Goal: Task Accomplishment & Management: Complete application form

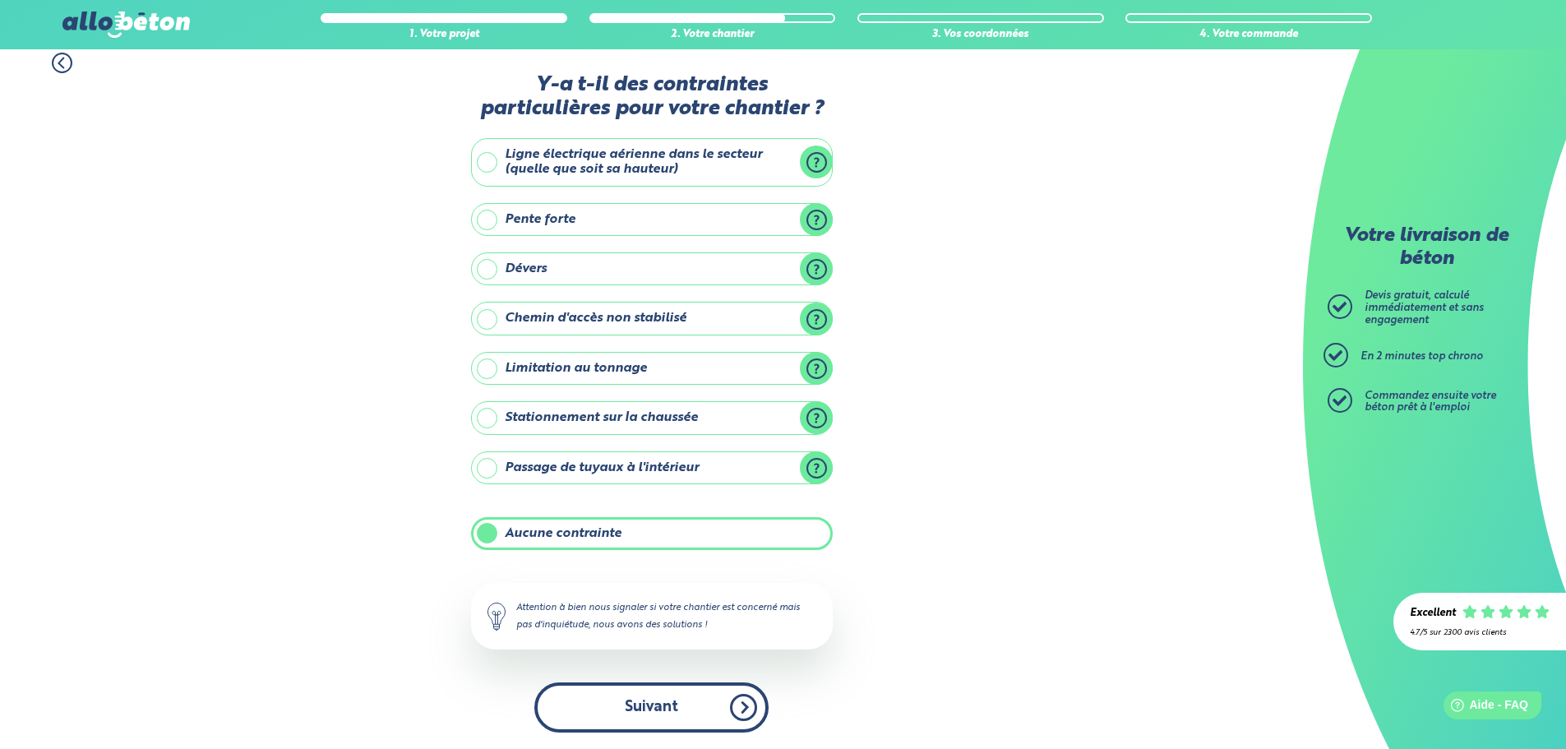
click at [661, 710] on button "Suivant" at bounding box center [651, 707] width 234 height 50
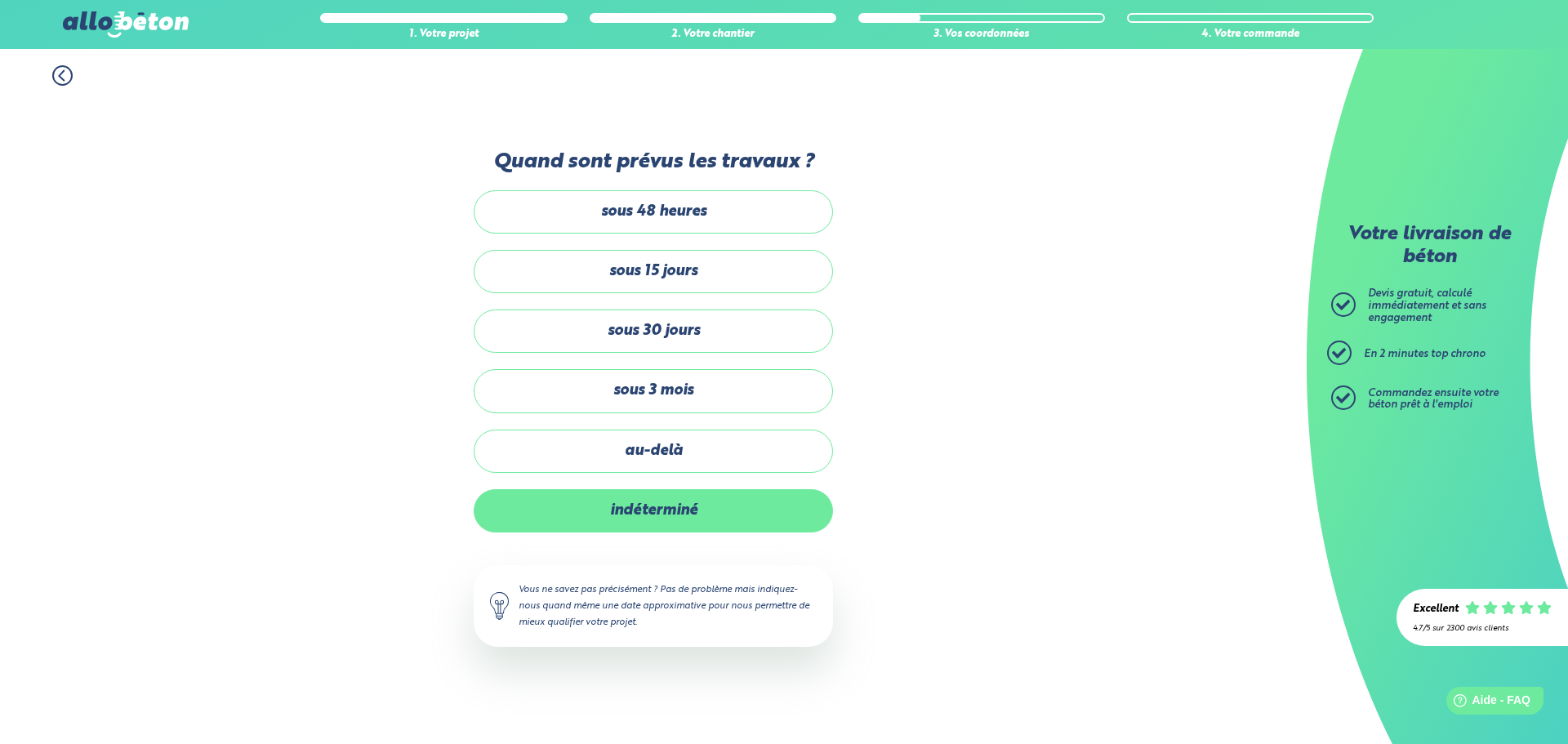
click at [658, 506] on label "indéterminé" at bounding box center [654, 511] width 360 height 44
click at [0, 0] on input "indéterminé" at bounding box center [0, 0] width 0 height 0
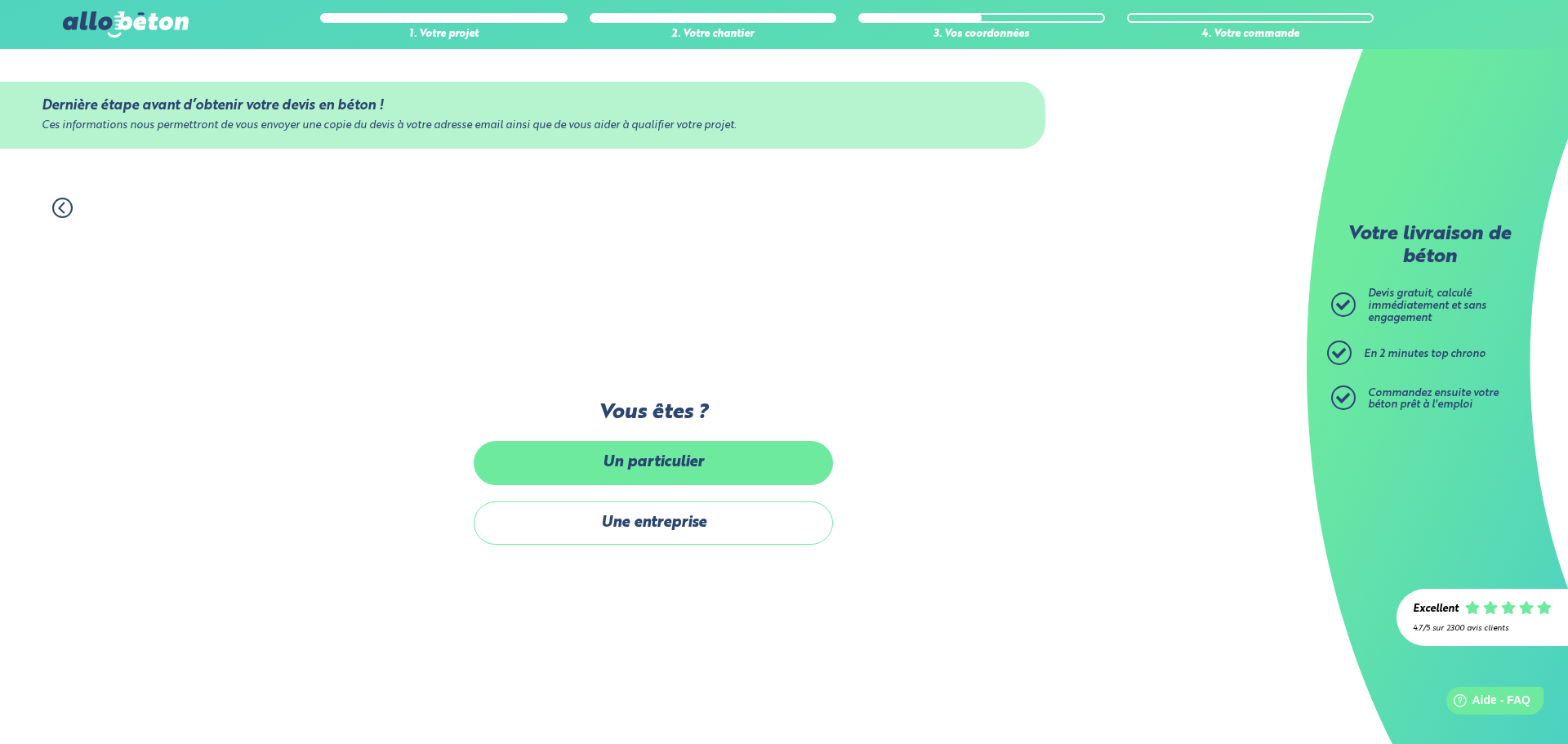
click at [677, 458] on label "Un particulier" at bounding box center [654, 463] width 360 height 44
click at [0, 0] on input "Un particulier" at bounding box center [0, 0] width 0 height 0
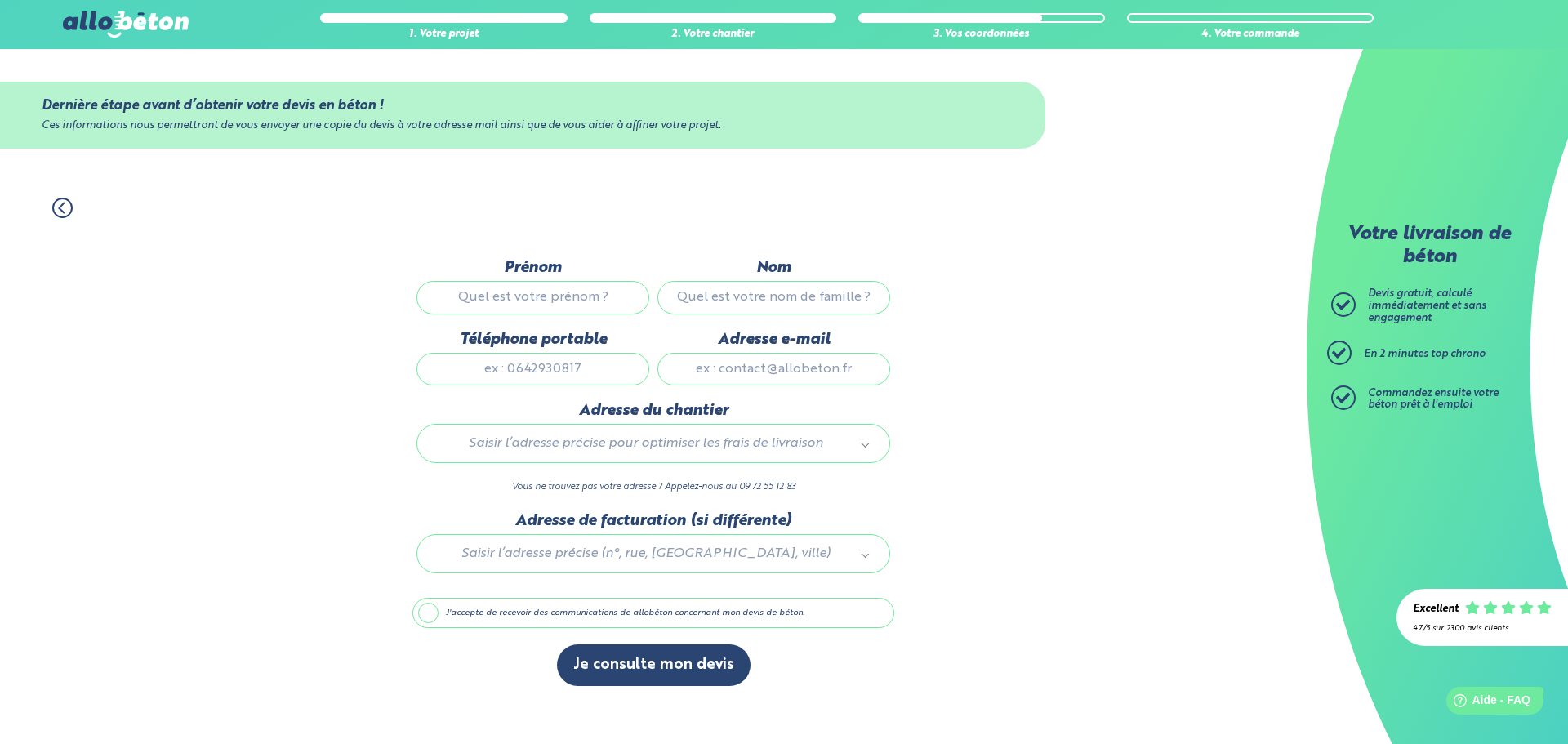
click at [555, 303] on input "Prénom" at bounding box center [533, 297] width 233 height 33
type input "DENIS"
type input "TETU"
type input "0651739749"
type input "horizlib@aol.com"
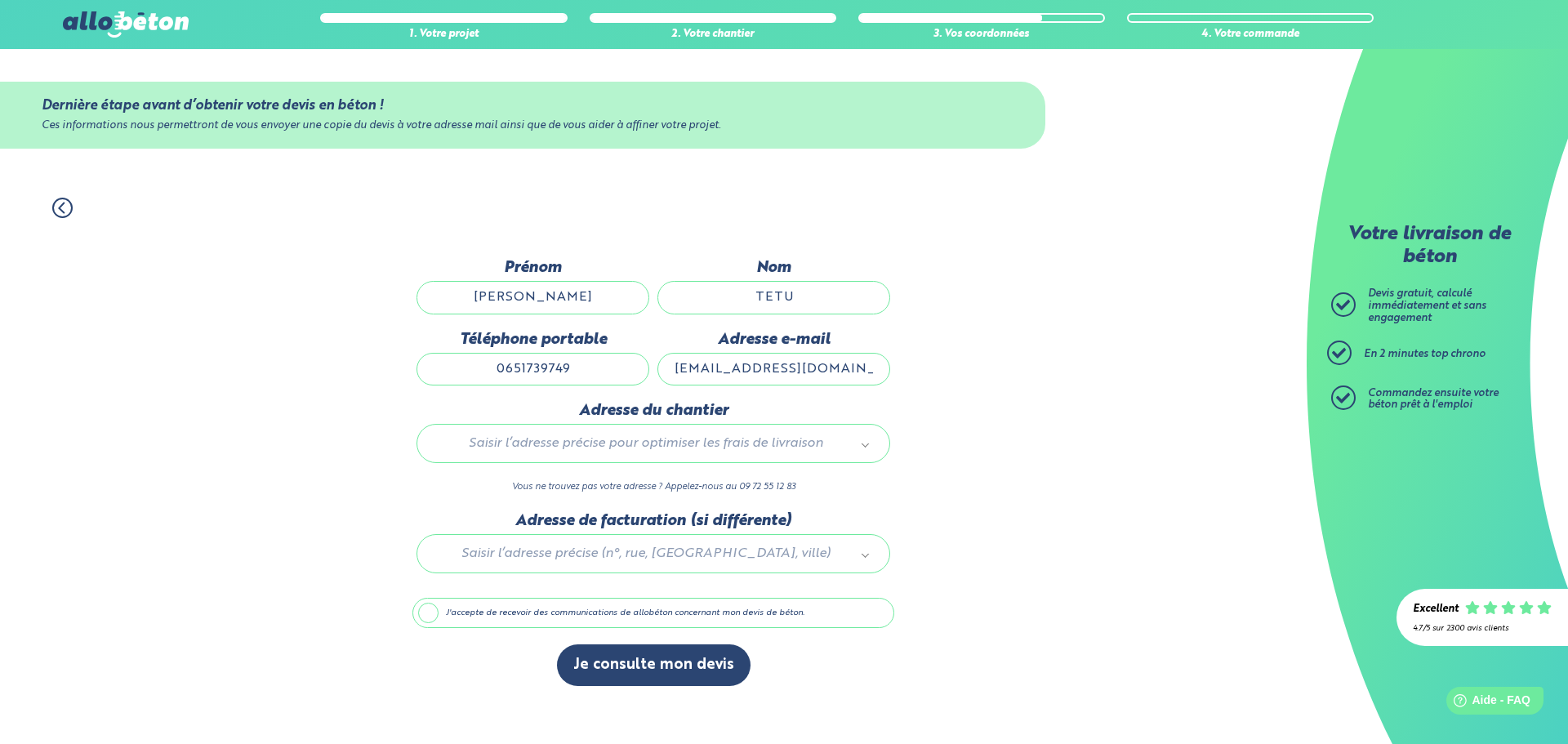
type input "35 ALLEE DE LA FORET"
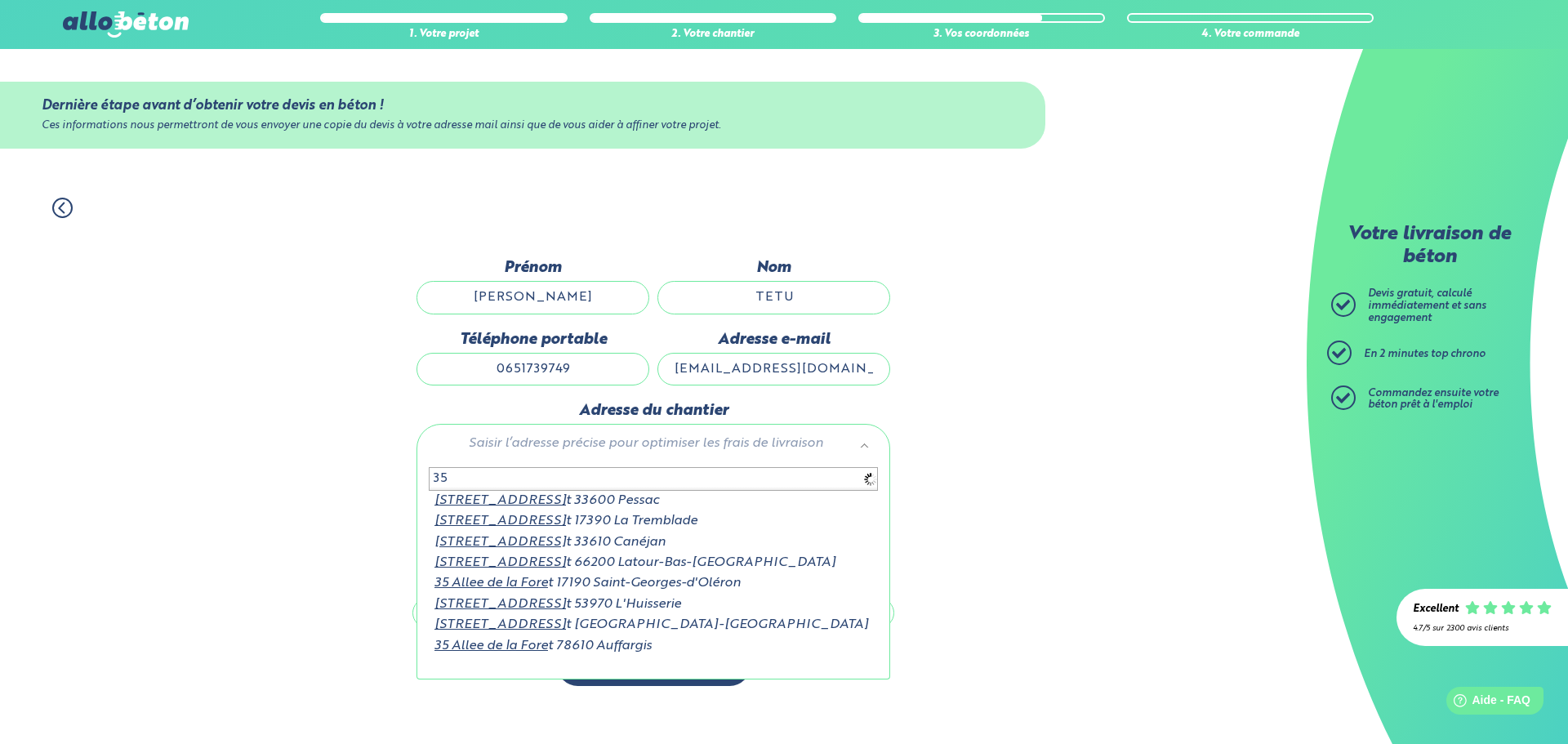
type input "3"
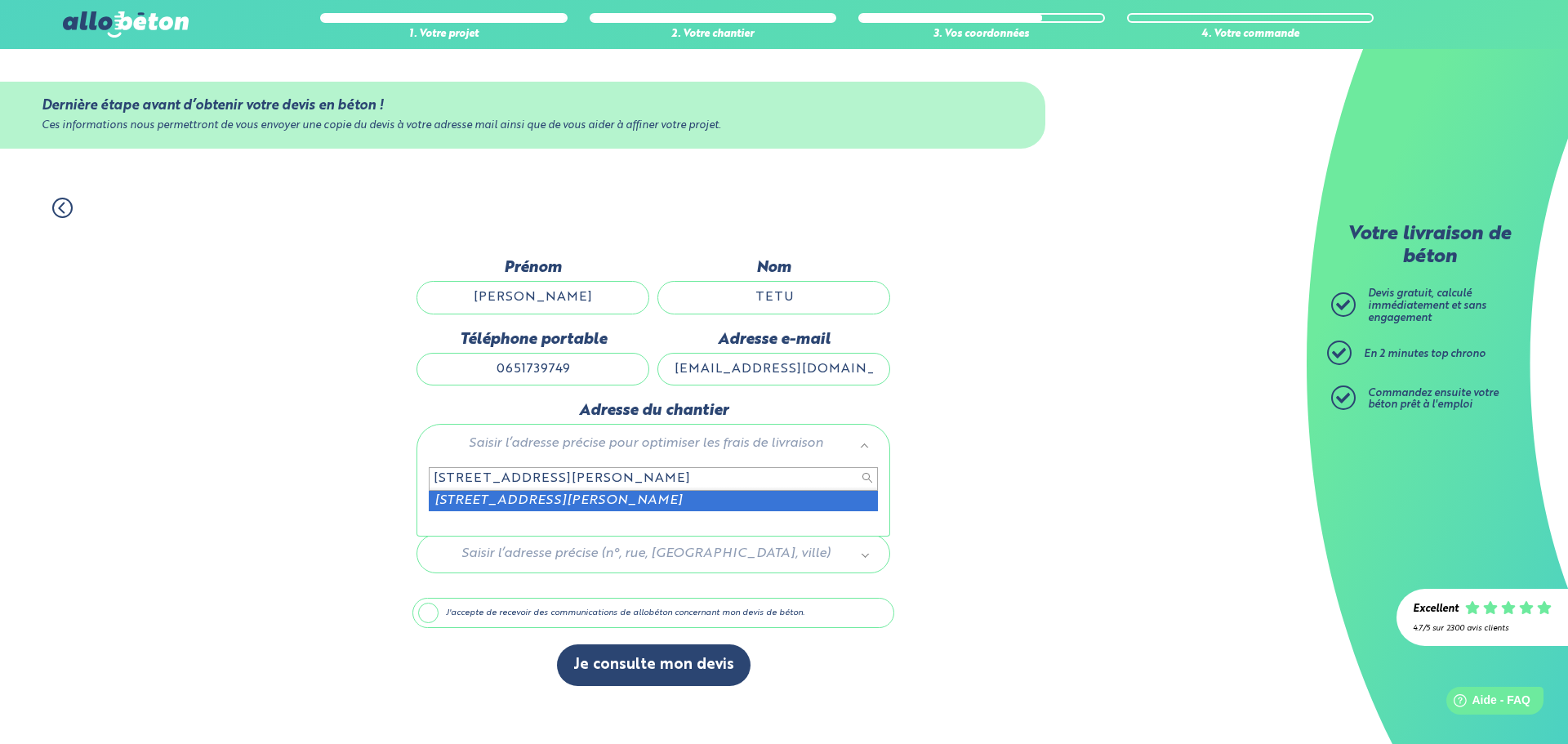
type input "2 rue berthe morisot montescot"
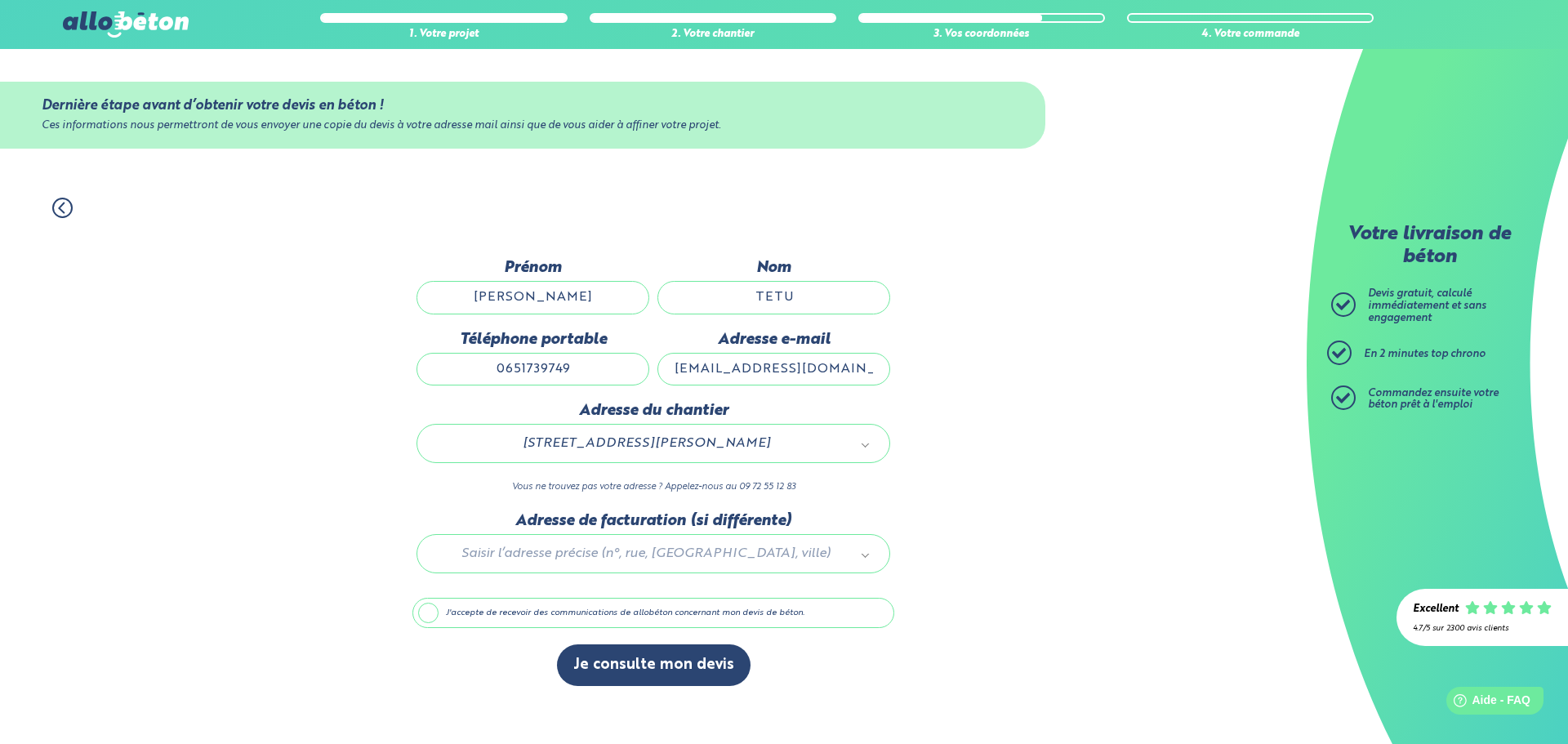
click at [426, 612] on label "J'accepte de recevoir des communications de allobéton concernant mon devis de b…" at bounding box center [653, 613] width 482 height 31
click at [0, 0] on input "J'accepte de recevoir des communications de allobéton concernant mon devis de b…" at bounding box center [0, 0] width 0 height 0
click at [427, 612] on label "J'accepte de recevoir des communications de allobéton concernant mon devis de b…" at bounding box center [653, 613] width 482 height 31
click at [0, 0] on input "J'accepte de recevoir des communications de allobéton concernant mon devis de b…" at bounding box center [0, 0] width 0 height 0
click at [425, 616] on label "J'accepte de recevoir des communications de allobéton concernant mon devis de b…" at bounding box center [653, 613] width 482 height 31
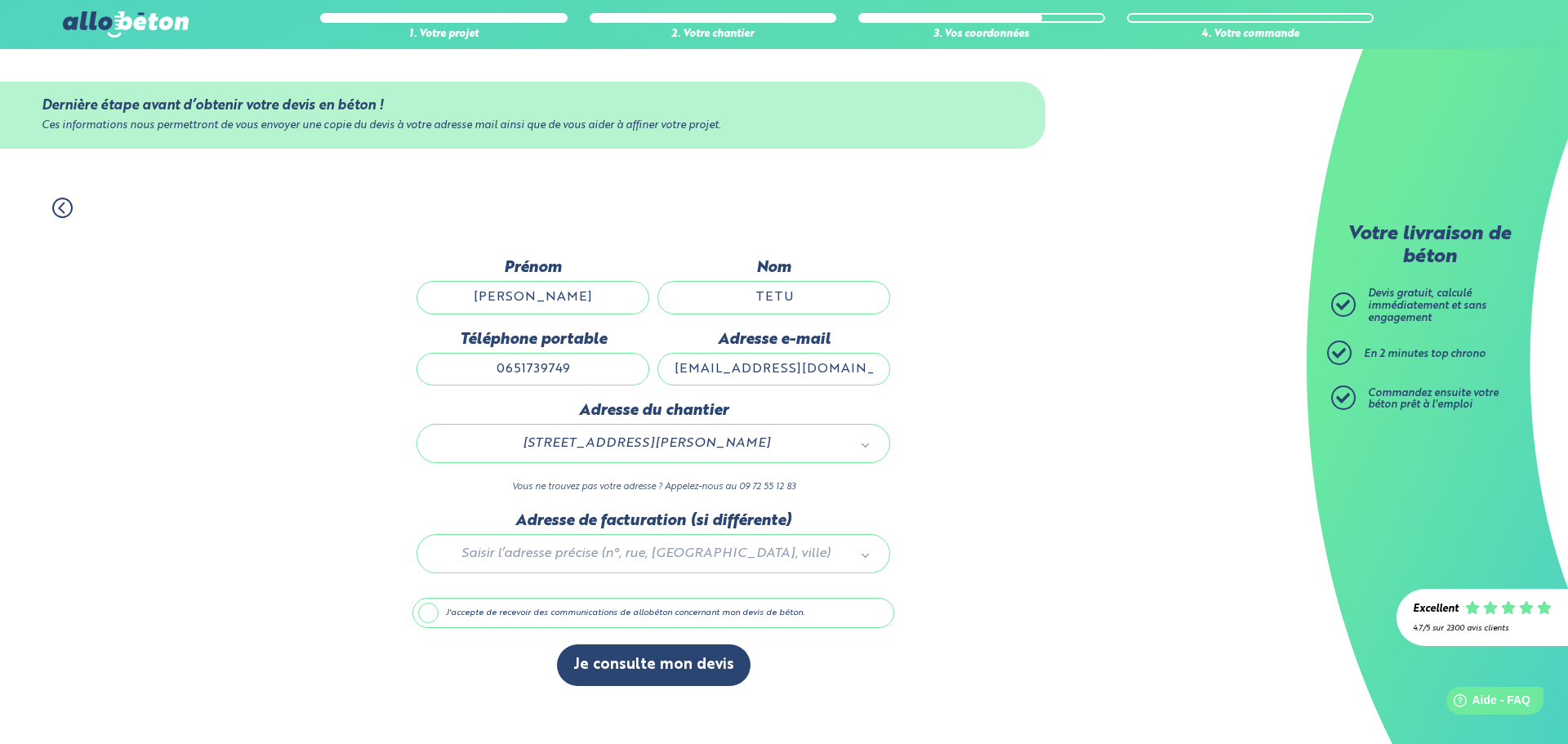
click at [0, 0] on input "J'accepte de recevoir des communications de allobéton concernant mon devis de b…" at bounding box center [0, 0] width 0 height 0
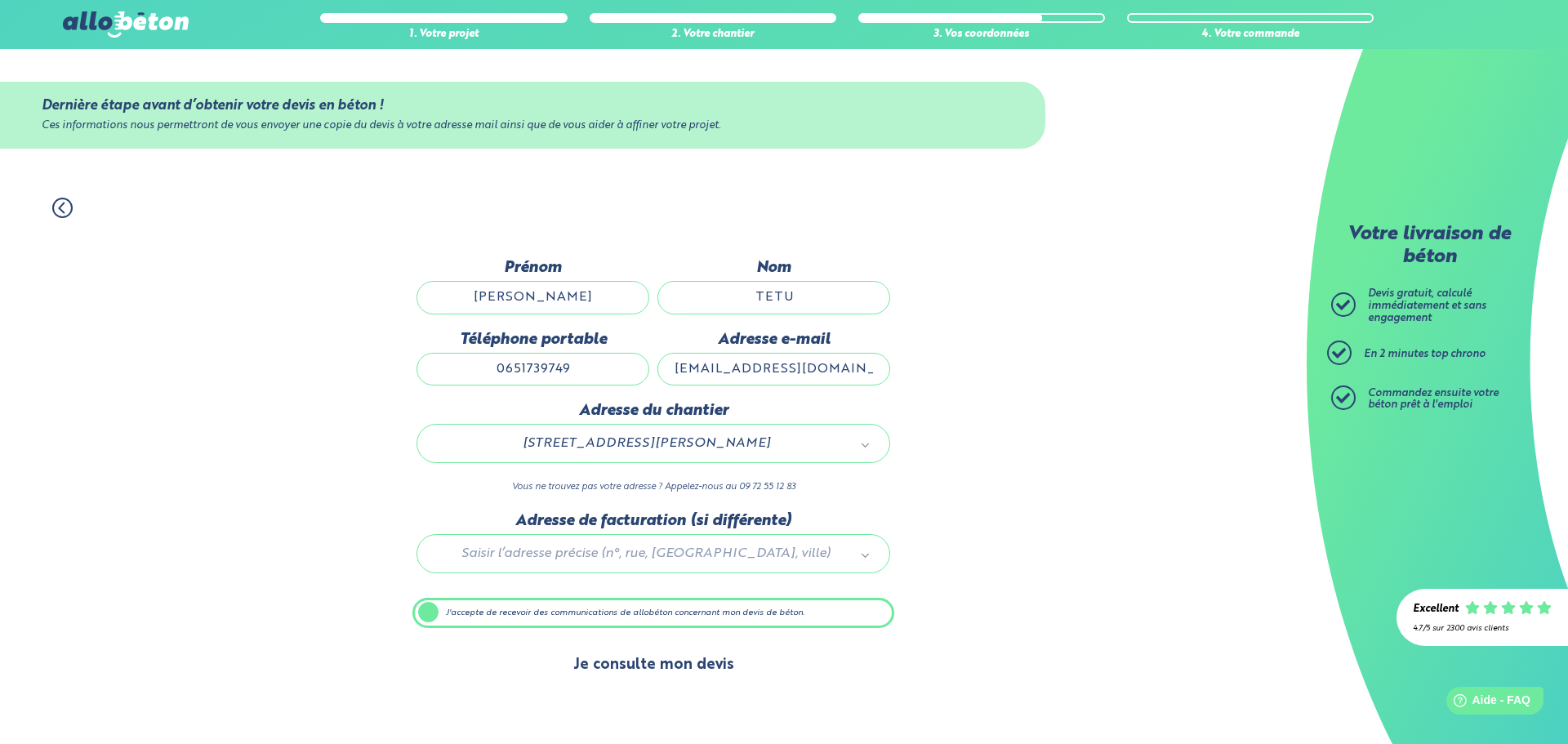
click at [695, 663] on button "Je consulte mon devis" at bounding box center [654, 665] width 194 height 42
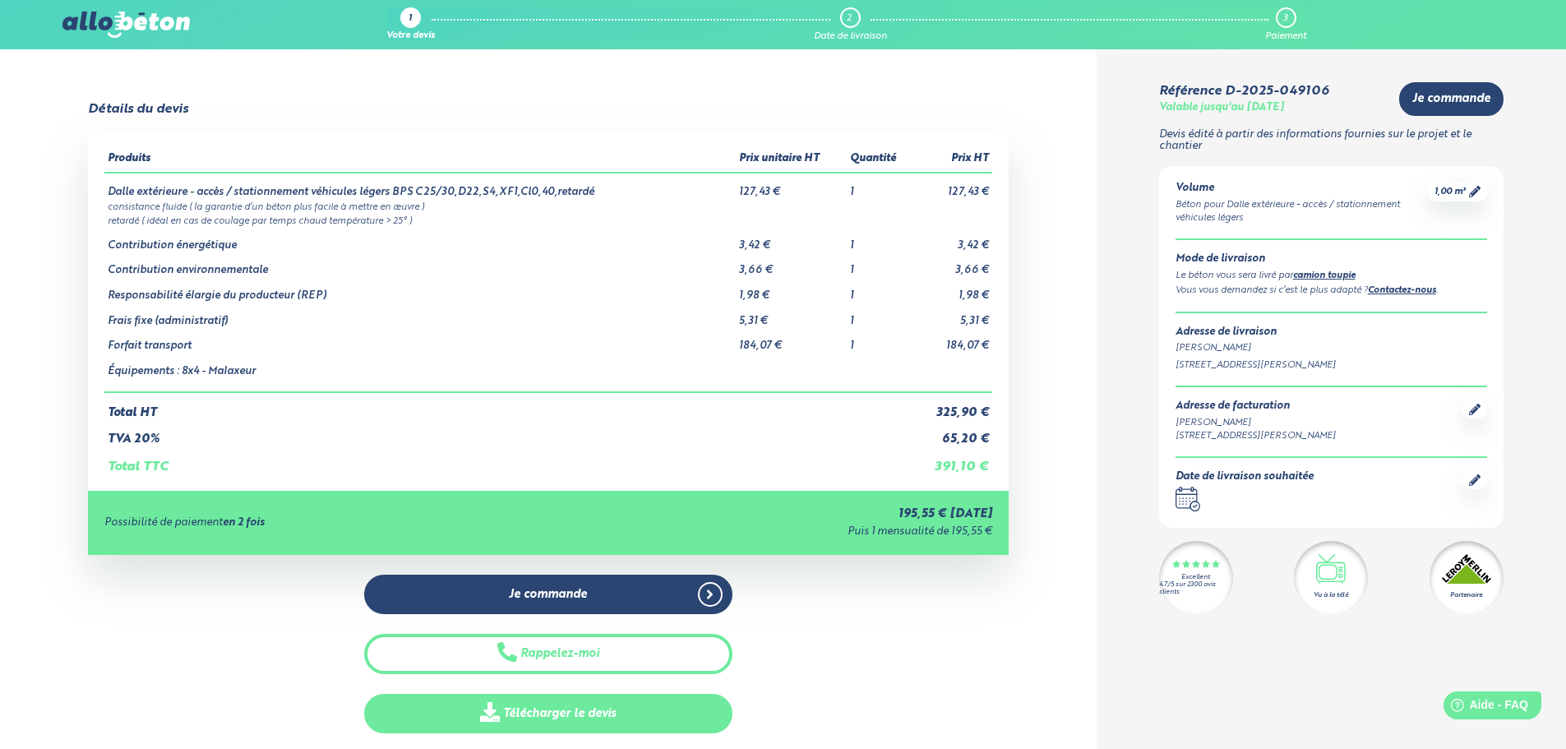
click at [560, 711] on link "Télécharger le devis" at bounding box center [548, 714] width 368 height 40
